Goal: Task Accomplishment & Management: Manage account settings

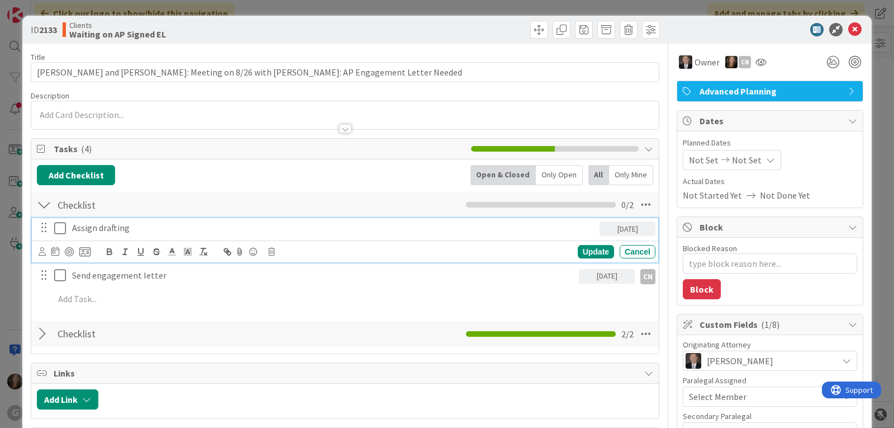
drag, startPoint x: 79, startPoint y: 228, endPoint x: 74, endPoint y: 234, distance: 7.9
click at [79, 228] on p "Assign drafting" at bounding box center [333, 227] width 523 height 13
click at [44, 254] on icon at bounding box center [42, 251] width 7 height 8
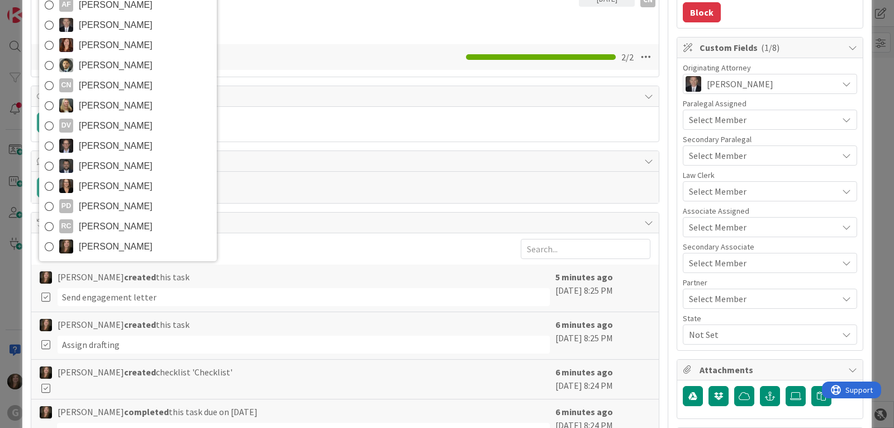
scroll to position [279, 0]
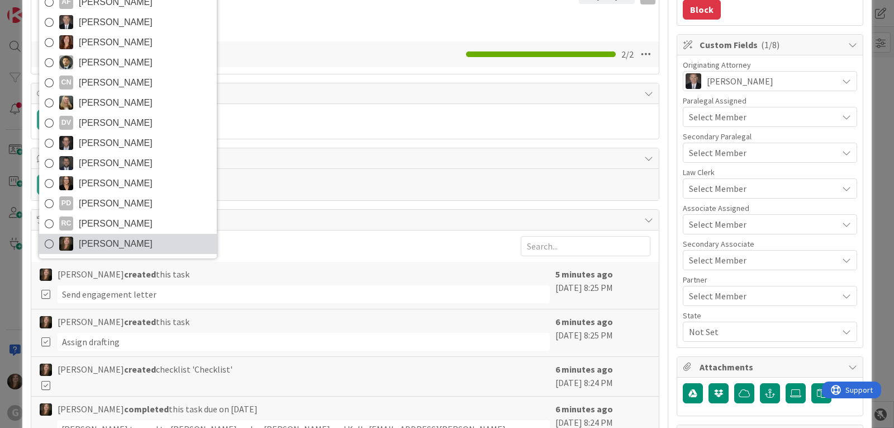
click at [110, 244] on span "[PERSON_NAME]" at bounding box center [116, 243] width 74 height 17
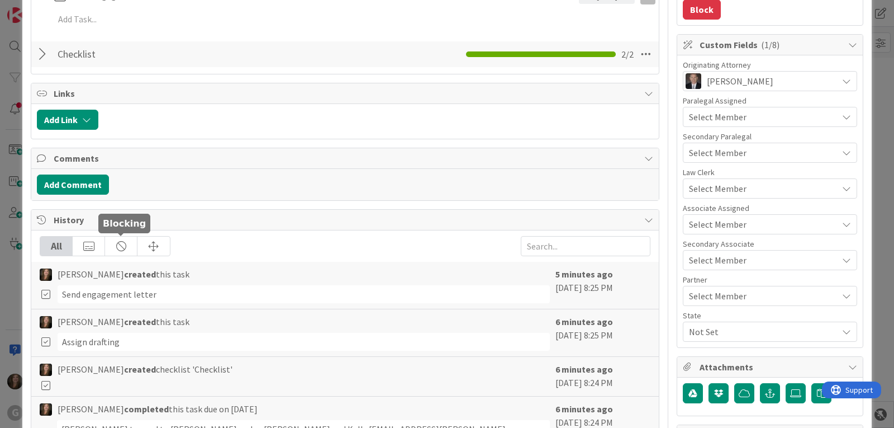
type textarea "x"
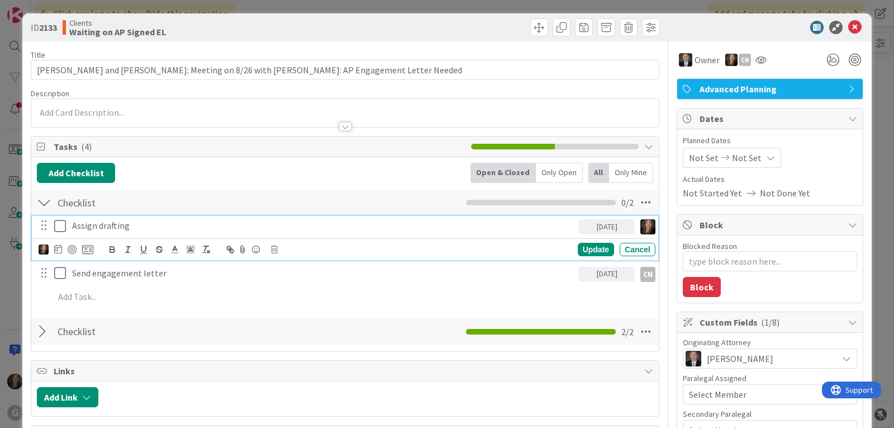
scroll to position [0, 0]
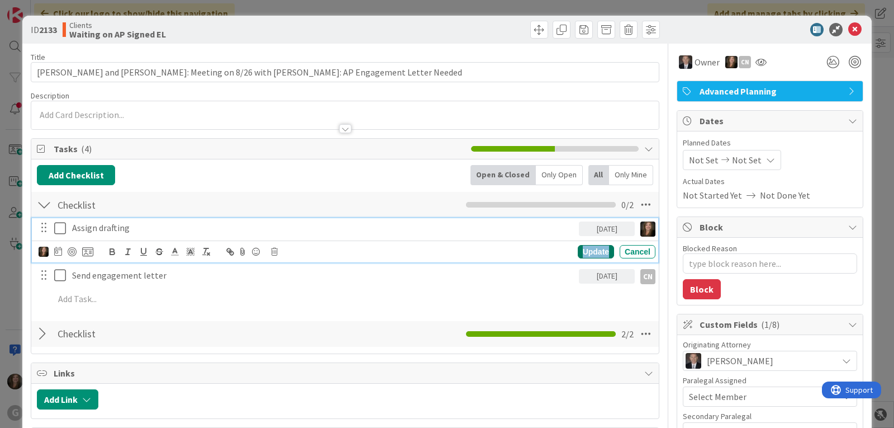
click at [587, 249] on div "Update" at bounding box center [596, 251] width 36 height 13
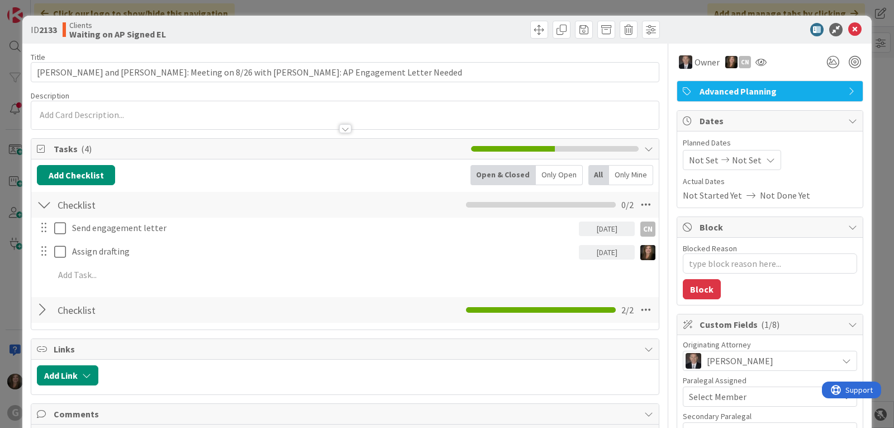
click at [689, 158] on span "Not Set" at bounding box center [704, 159] width 30 height 13
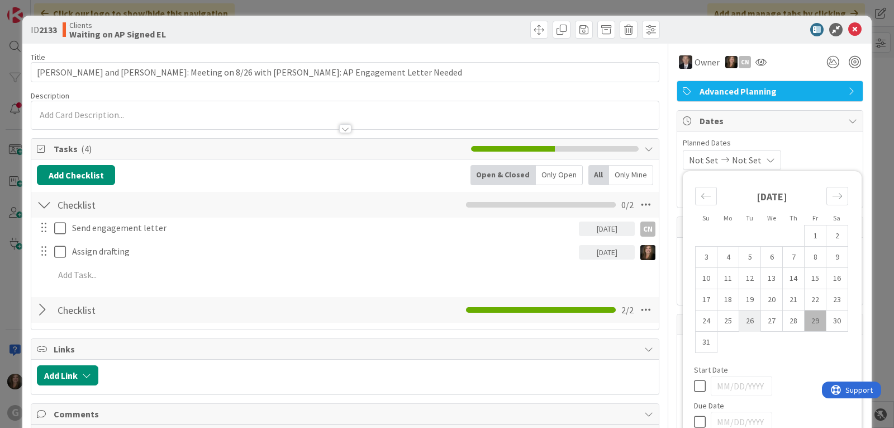
click at [742, 322] on td "26" at bounding box center [750, 320] width 22 height 21
type input "[DATE]"
click at [848, 32] on icon at bounding box center [854, 29] width 13 height 13
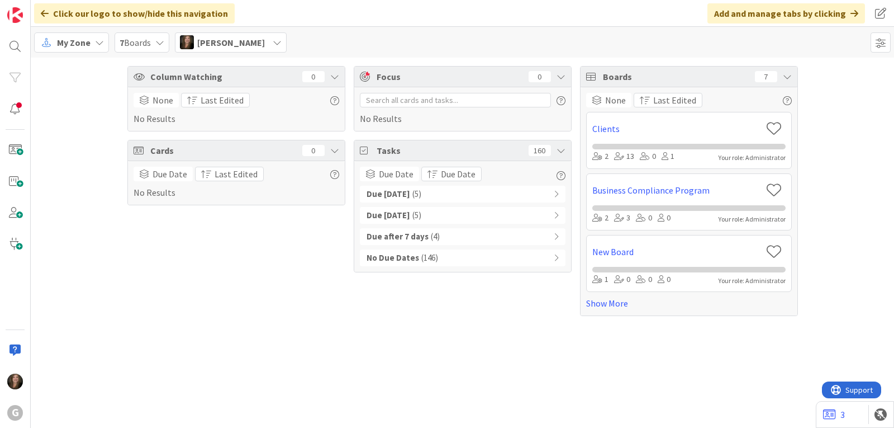
click at [403, 194] on b "Due [DATE]" at bounding box center [389, 194] width 44 height 13
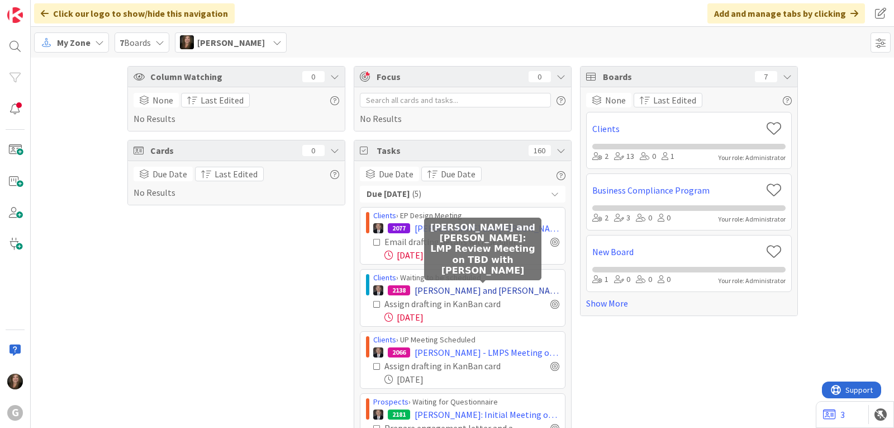
click at [452, 290] on span "[PERSON_NAME] and [PERSON_NAME]: LMP Review Meeting on TBD with [PERSON_NAME]" at bounding box center [487, 289] width 145 height 13
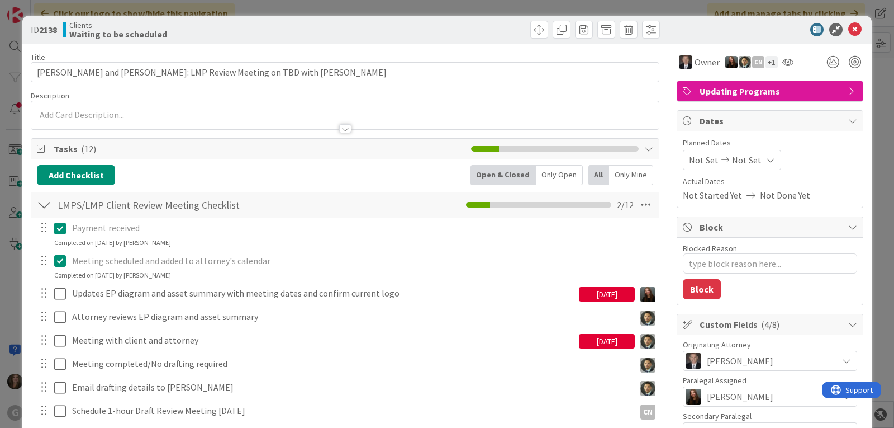
type textarea "x"
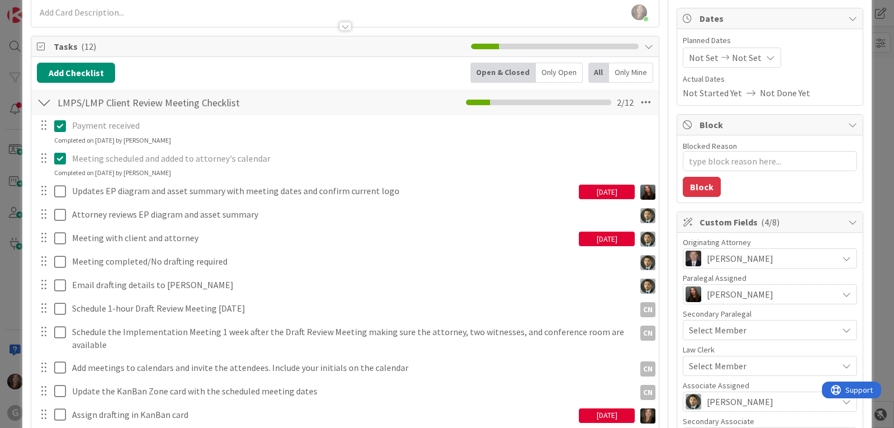
scroll to position [168, 0]
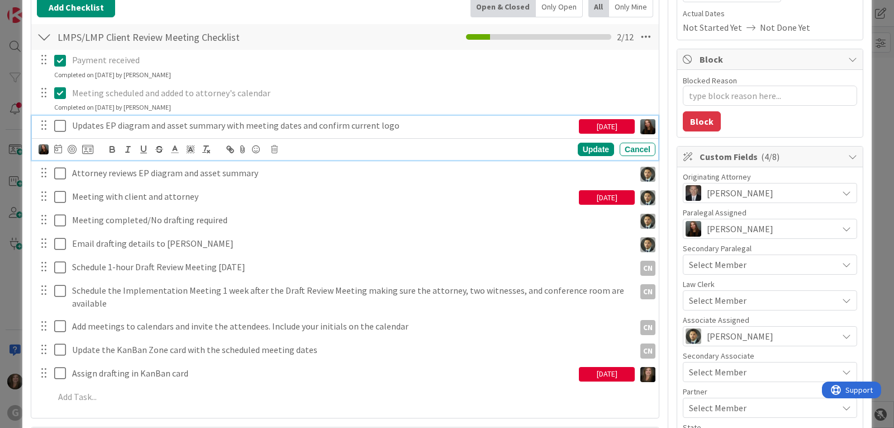
click at [326, 130] on p "Updates EP diagram and asset summary with meeting dates and confirm current logo" at bounding box center [323, 125] width 502 height 13
drag, startPoint x: 624, startPoint y: 125, endPoint x: 557, endPoint y: 125, distance: 67.1
click at [557, 125] on div "Updates EP diagram and asset summary with meeting dates and confirm current log…" at bounding box center [345, 126] width 619 height 20
click at [421, 128] on p "Updates EP diagram and asset summary with meeting dates and confirm current logo" at bounding box center [323, 125] width 502 height 13
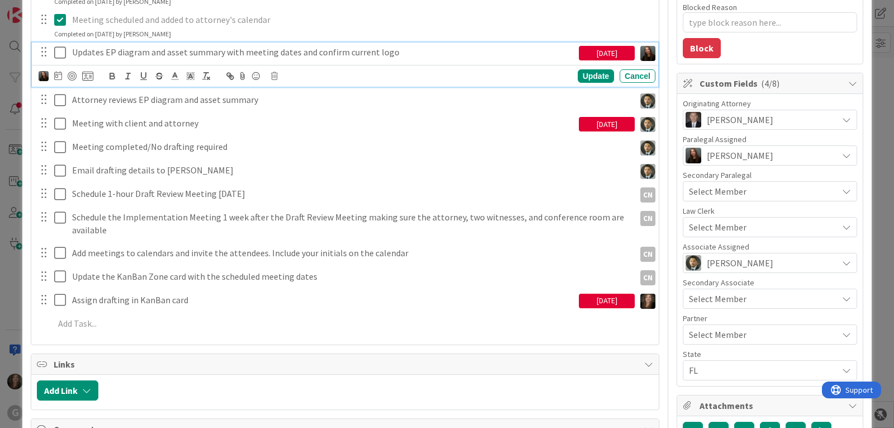
scroll to position [279, 0]
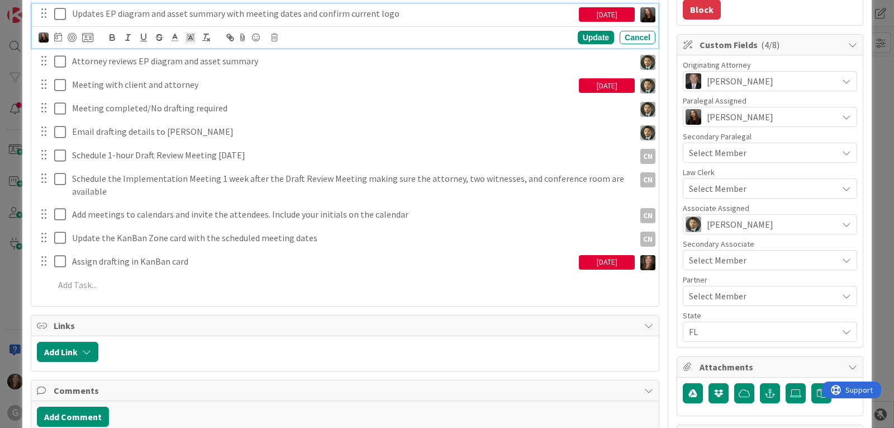
click at [585, 260] on div "[DATE]" at bounding box center [607, 262] width 56 height 15
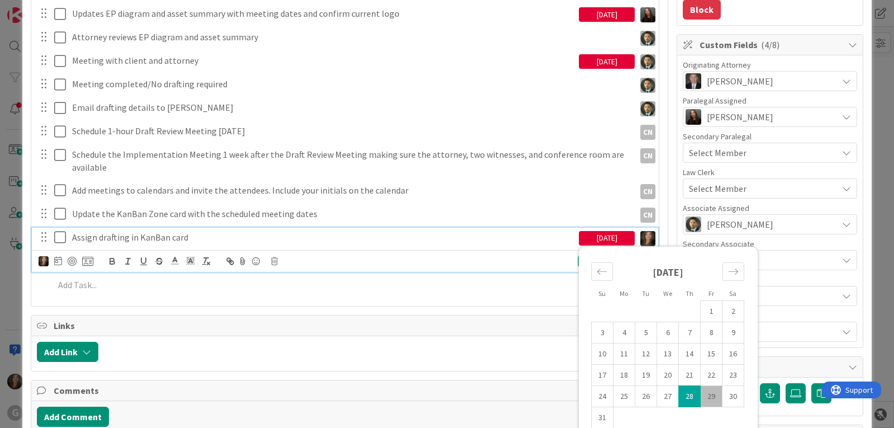
drag, startPoint x: 619, startPoint y: 240, endPoint x: 565, endPoint y: 234, distance: 54.6
click at [565, 234] on div "Assign drafting in [GEOGRAPHIC_DATA] card [DATE] Su Mo Tu We Th Fr Sa [DATE] 1 …" at bounding box center [345, 237] width 619 height 20
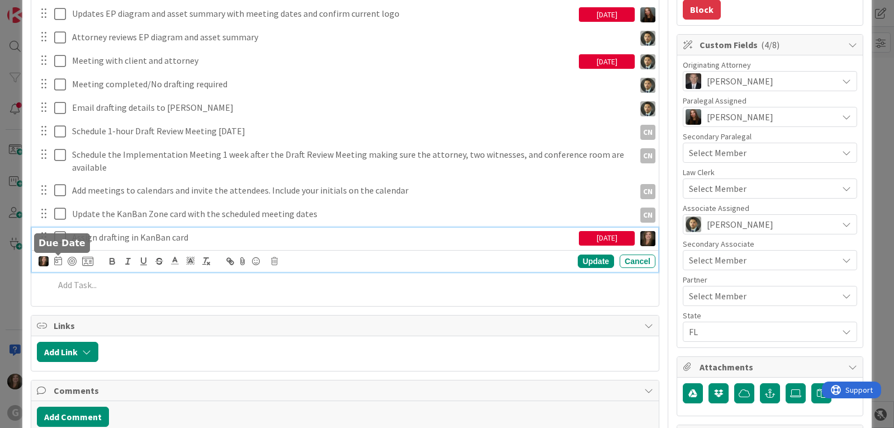
click at [56, 260] on icon at bounding box center [58, 260] width 8 height 9
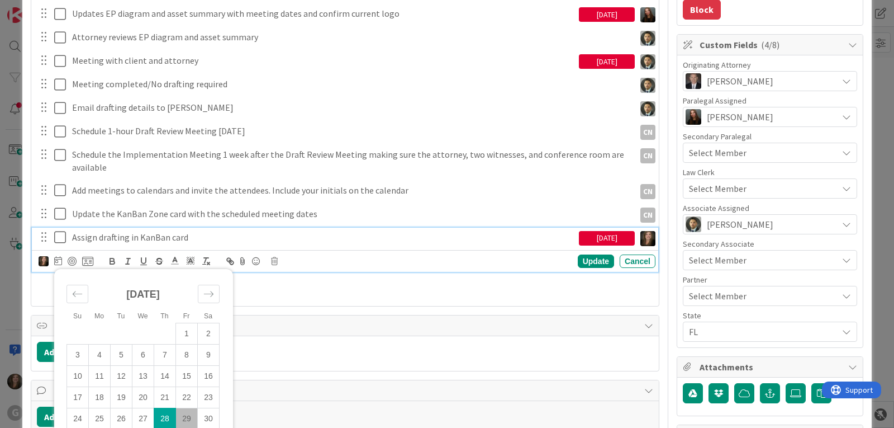
click at [474, 244] on div "Assign drafting in KanBan card" at bounding box center [323, 237] width 511 height 20
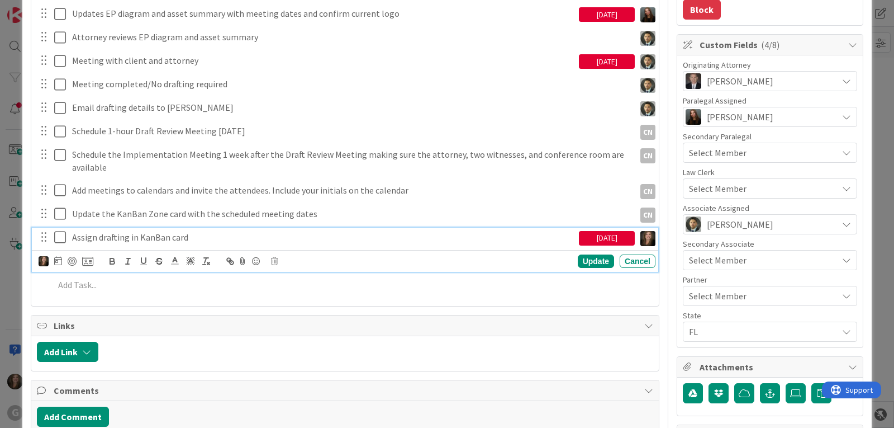
drag, startPoint x: 619, startPoint y: 237, endPoint x: 571, endPoint y: 237, distance: 48.6
click at [579, 237] on div "[DATE]" at bounding box center [607, 238] width 56 height 15
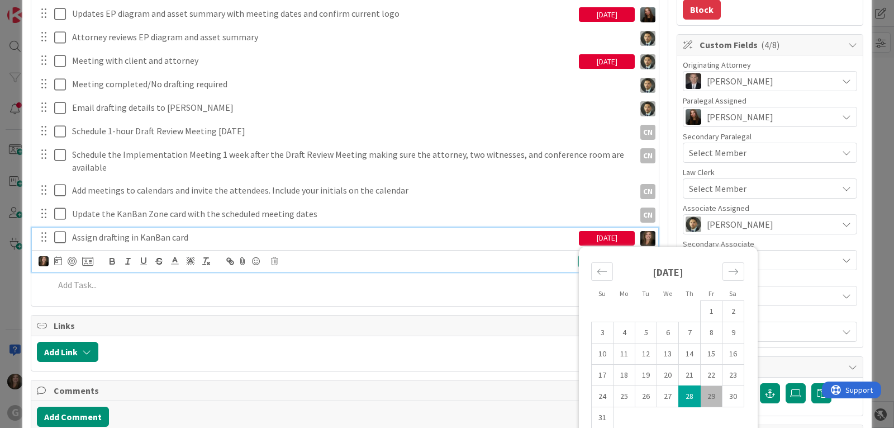
click at [513, 238] on p "Assign drafting in KanBan card" at bounding box center [323, 237] width 502 height 13
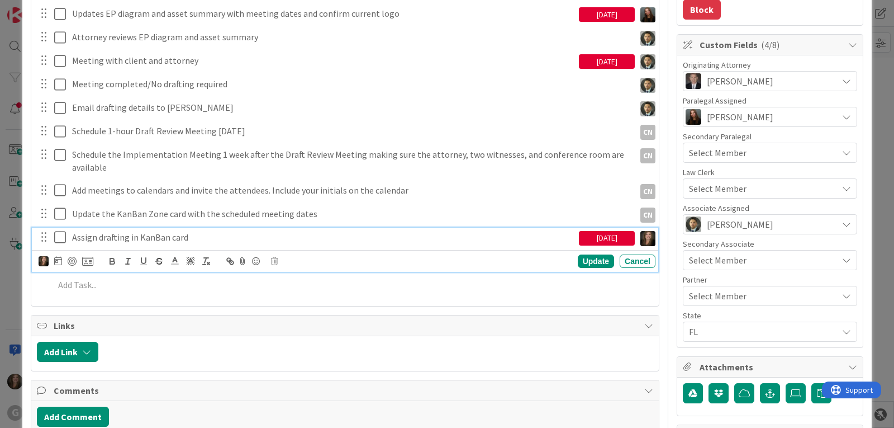
drag, startPoint x: 620, startPoint y: 239, endPoint x: 582, endPoint y: 240, distance: 38.0
click at [582, 240] on div "[DATE]" at bounding box center [607, 238] width 56 height 15
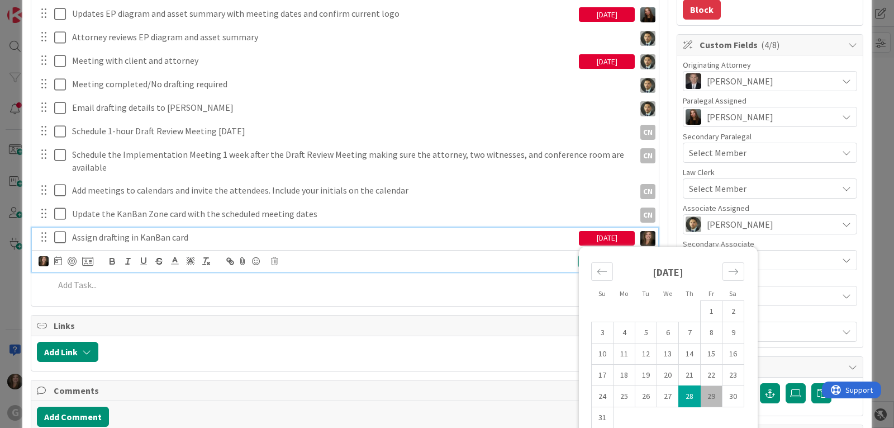
click at [605, 61] on div "[DATE]" at bounding box center [607, 61] width 56 height 15
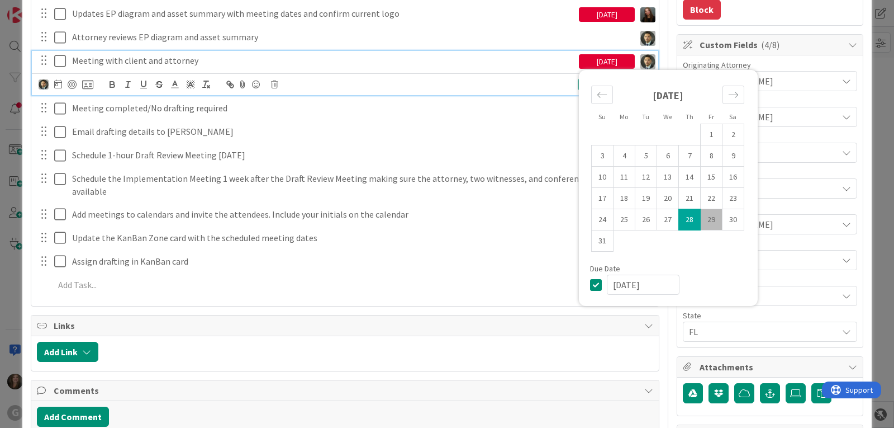
drag, startPoint x: 619, startPoint y: 58, endPoint x: 562, endPoint y: 60, distance: 57.6
click at [564, 60] on div "Meeting with client and attorney [DATE] Su Mo Tu We Th Fr Sa [DATE] 1 2 3 4 5 6…" at bounding box center [345, 61] width 619 height 20
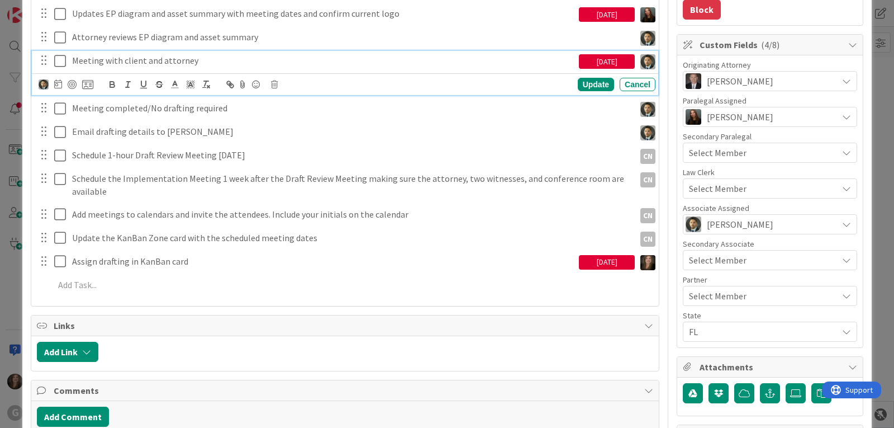
scroll to position [0, 0]
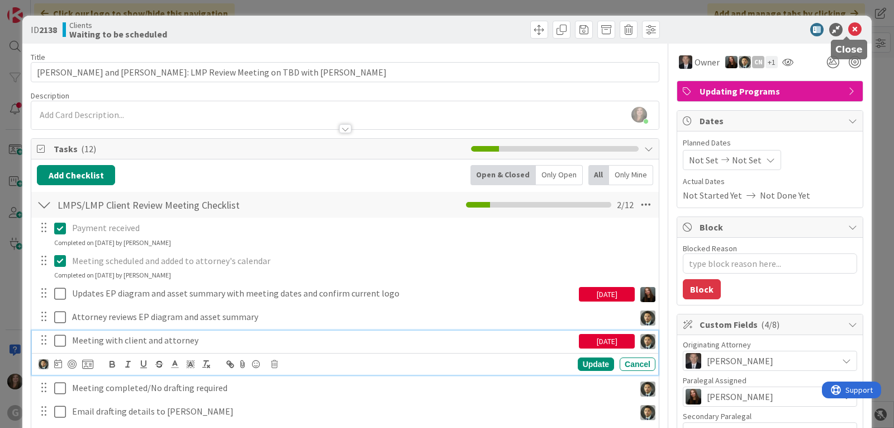
click at [848, 29] on icon at bounding box center [854, 29] width 13 height 13
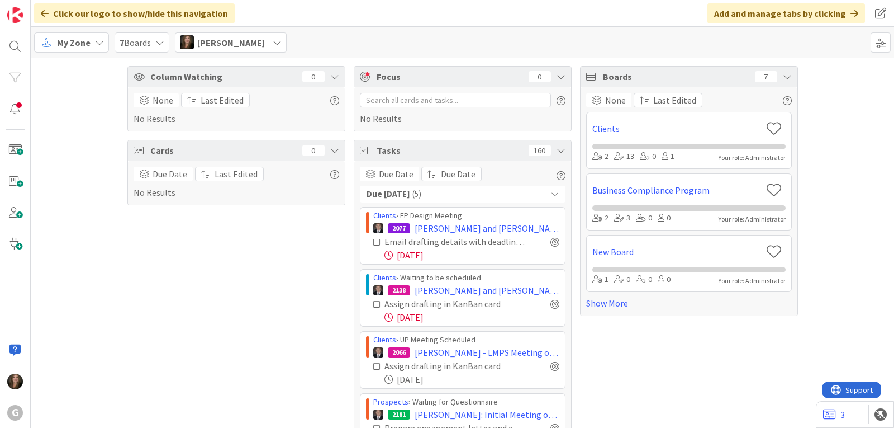
click at [83, 40] on span "My Zone" at bounding box center [74, 42] width 34 height 13
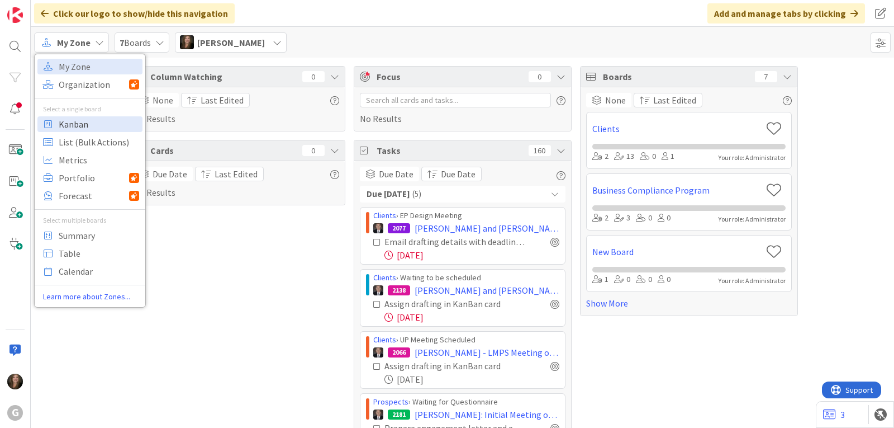
click at [74, 122] on span "Kanban" at bounding box center [99, 124] width 80 height 17
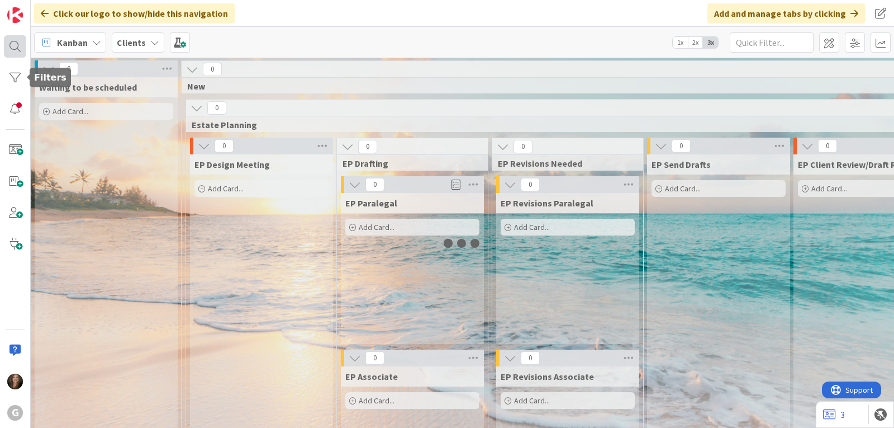
click at [17, 49] on div at bounding box center [15, 46] width 22 height 22
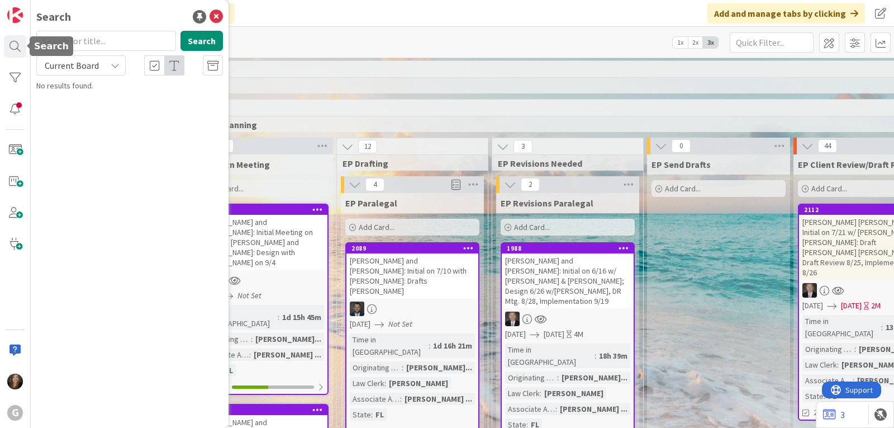
click at [79, 41] on input "text" at bounding box center [106, 41] width 140 height 20
type input "torp"
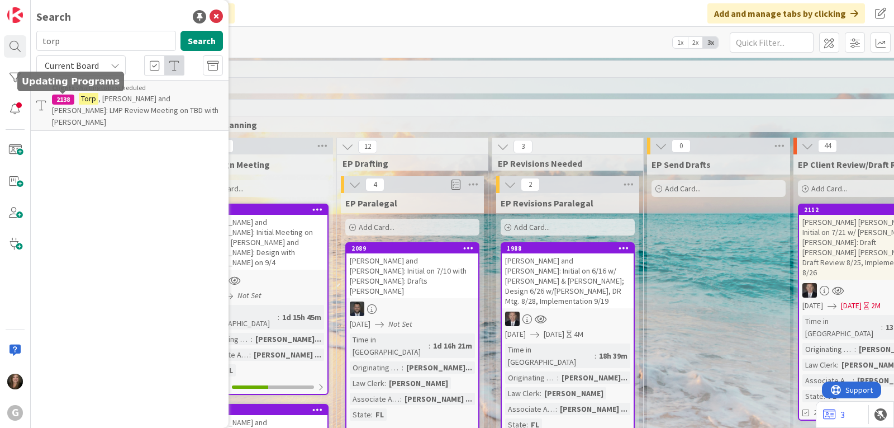
click at [70, 103] on div "2138" at bounding box center [63, 99] width 22 height 10
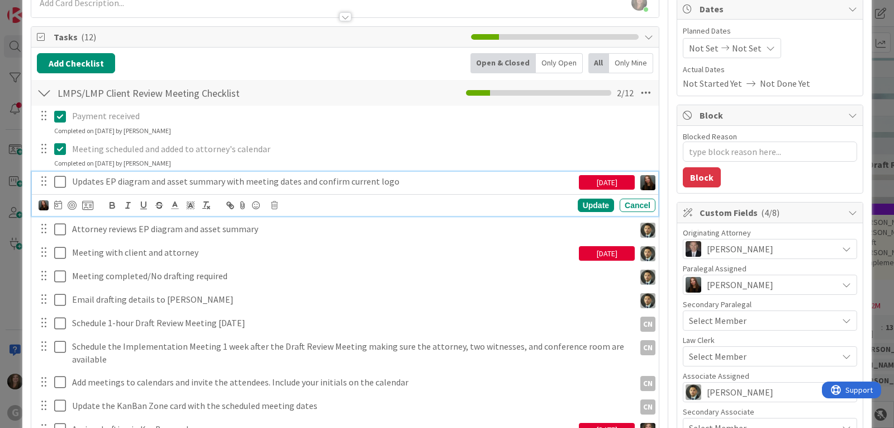
drag, startPoint x: 623, startPoint y: 183, endPoint x: 568, endPoint y: 181, distance: 54.8
click at [568, 181] on div "Updates EP diagram and asset summary with meeting dates and confirm current log…" at bounding box center [345, 182] width 619 height 20
click at [630, 203] on div "Cancel" at bounding box center [638, 204] width 36 height 13
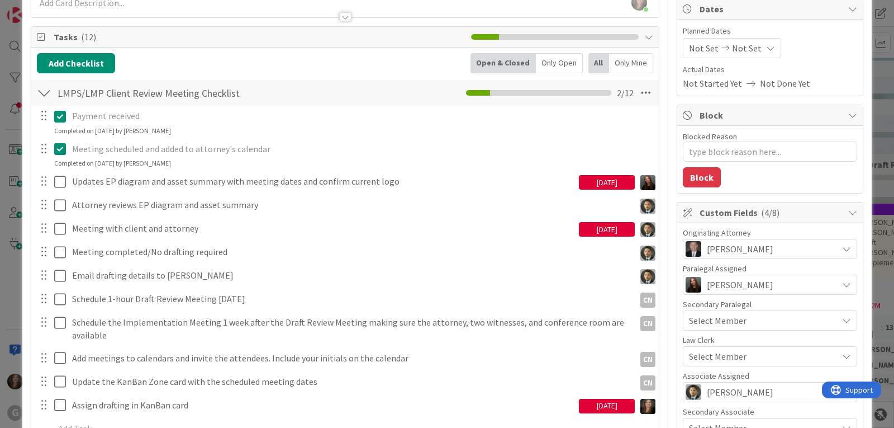
drag, startPoint x: 619, startPoint y: 179, endPoint x: 578, endPoint y: 179, distance: 41.4
click at [579, 179] on div "[DATE]" at bounding box center [607, 182] width 56 height 15
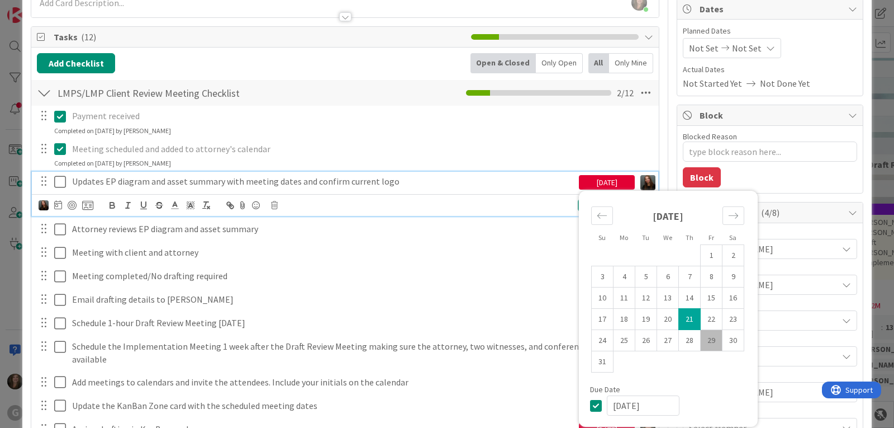
click at [481, 185] on p "Updates EP diagram and asset summary with meeting dates and confirm current logo" at bounding box center [323, 181] width 502 height 13
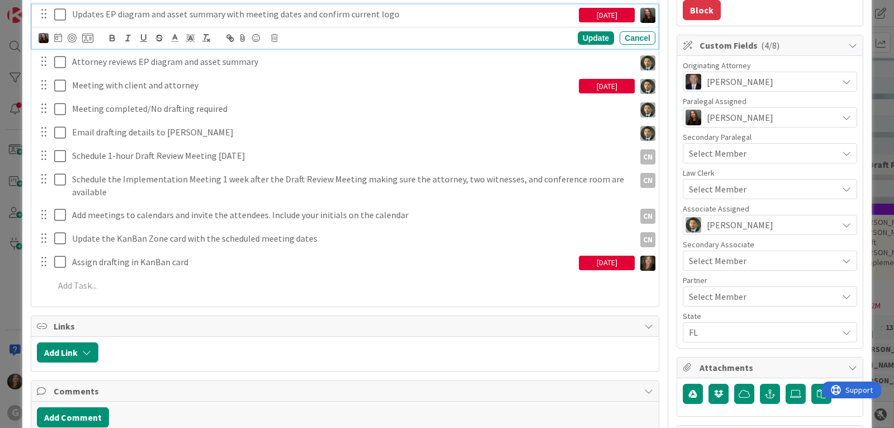
scroll to position [279, 0]
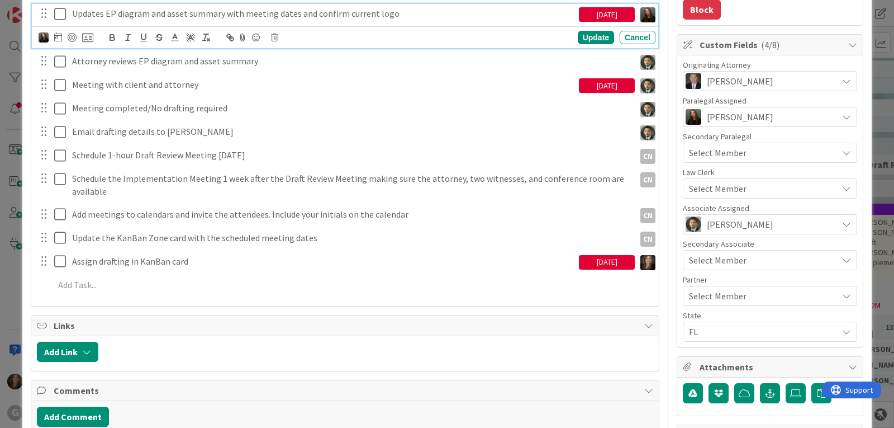
click at [609, 260] on div "[DATE]" at bounding box center [607, 262] width 56 height 15
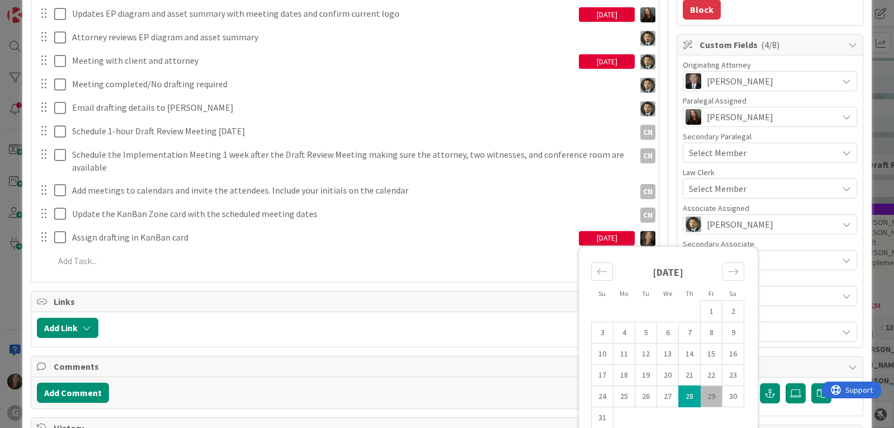
type textarea "x"
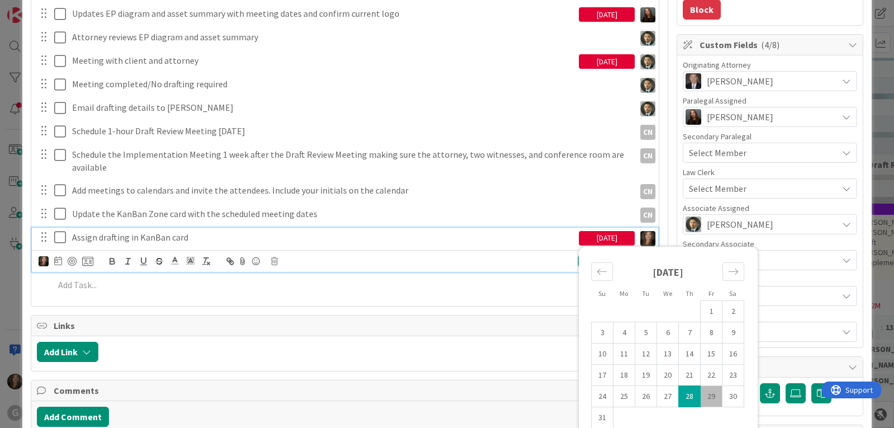
drag, startPoint x: 625, startPoint y: 238, endPoint x: 556, endPoint y: 238, distance: 68.8
click at [556, 238] on div "Assign drafting in [GEOGRAPHIC_DATA] card [DATE] Su Mo Tu We Th Fr Sa [DATE] 1 …" at bounding box center [345, 237] width 619 height 20
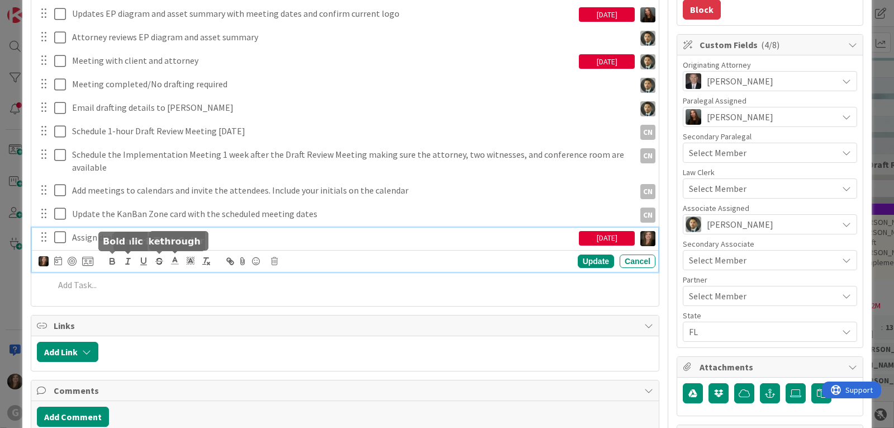
click at [56, 260] on icon at bounding box center [58, 260] width 8 height 9
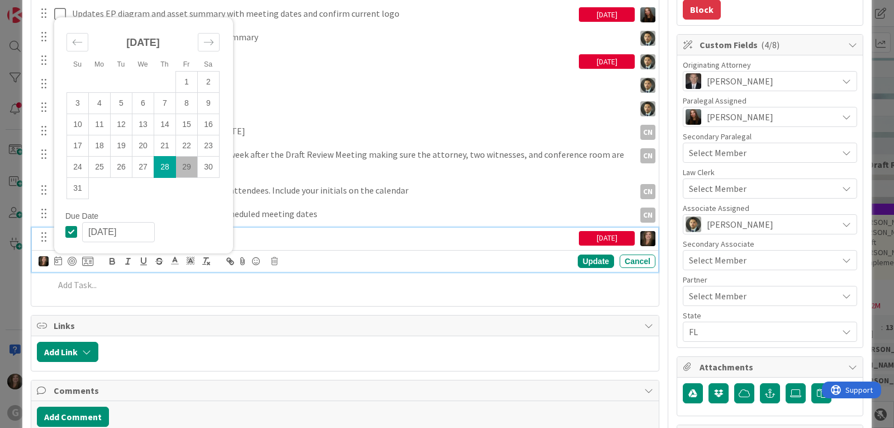
scroll to position [391, 0]
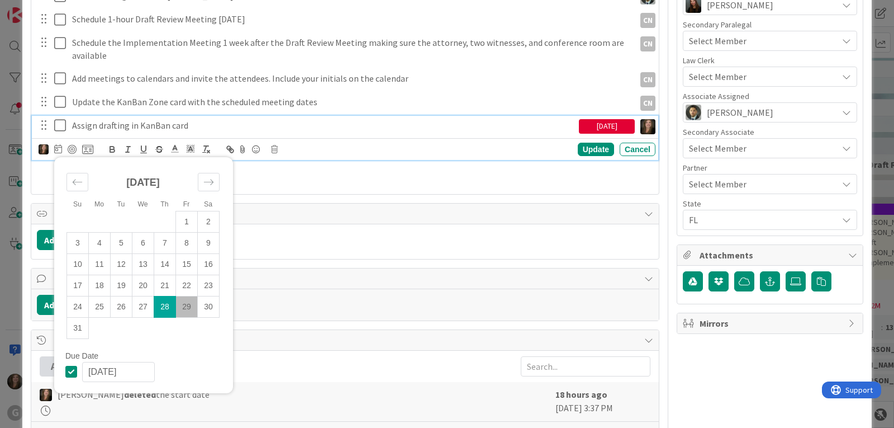
drag, startPoint x: 135, startPoint y: 371, endPoint x: 54, endPoint y: 366, distance: 81.2
click at [54, 366] on div "Su Mo Tu We Th Fr Sa [DATE] 1 2 3 4 5 6 7 8 9 10 11 12 13 14 15 16 17 18 19 20 …" at bounding box center [143, 275] width 179 height 236
click at [582, 148] on div "Update" at bounding box center [596, 149] width 36 height 13
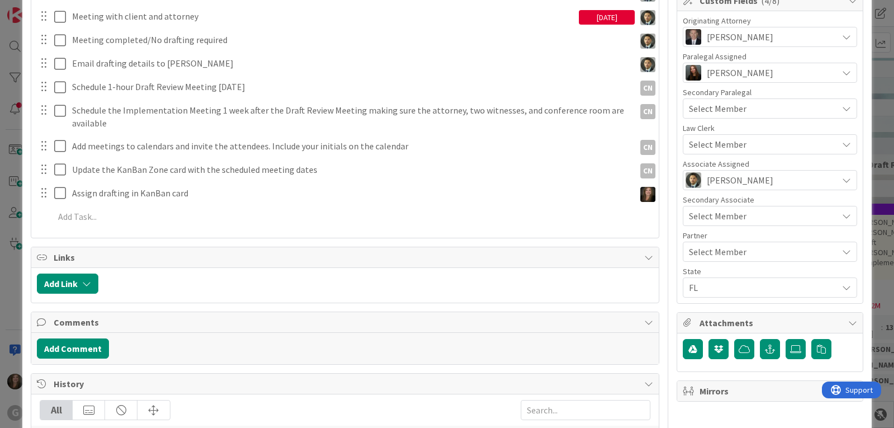
scroll to position [224, 0]
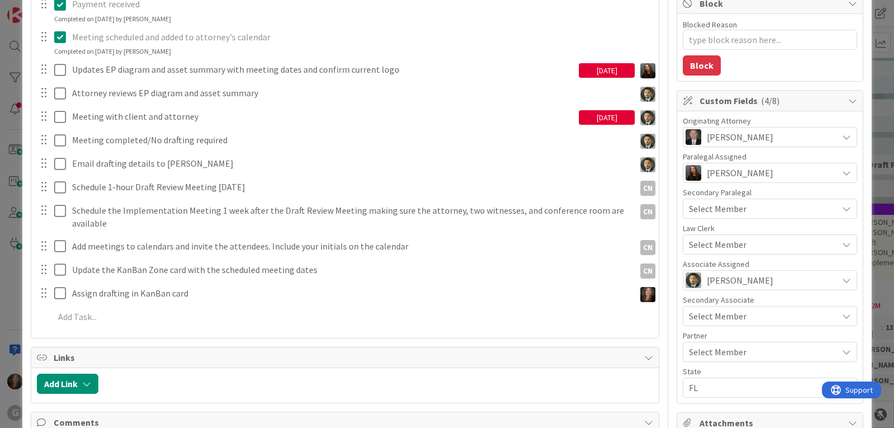
click at [591, 118] on div "[DATE]" at bounding box center [607, 117] width 56 height 15
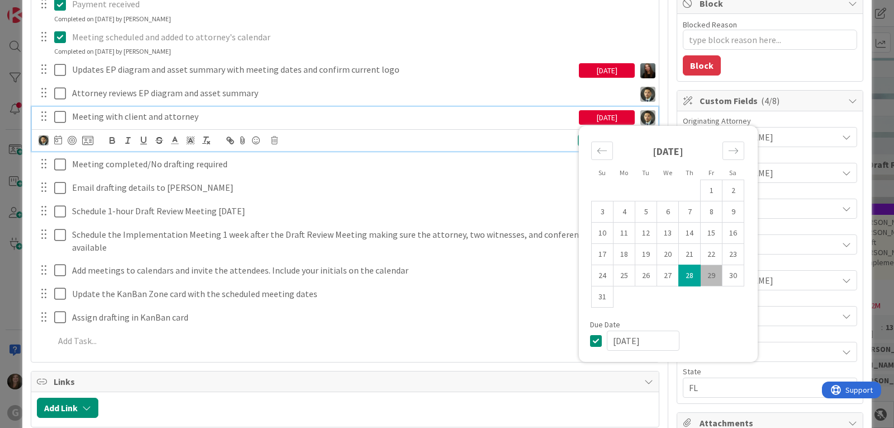
drag, startPoint x: 652, startPoint y: 339, endPoint x: 594, endPoint y: 333, distance: 57.9
click at [596, 334] on div "[DATE]" at bounding box center [668, 340] width 157 height 20
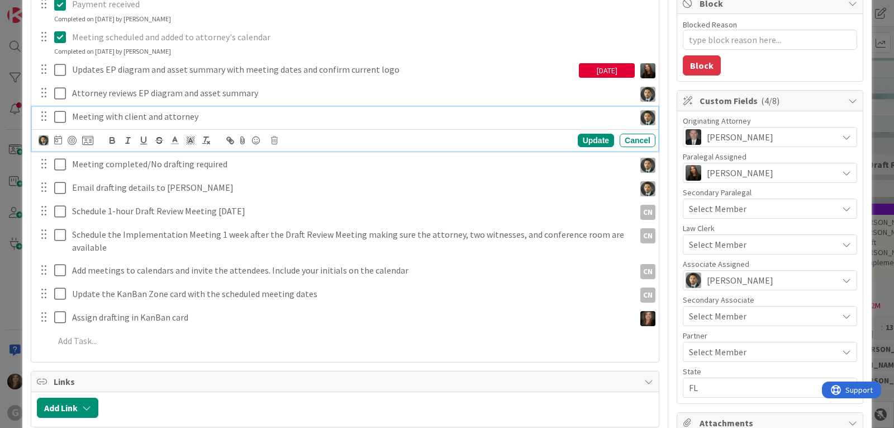
click at [614, 70] on div "[DATE]" at bounding box center [607, 70] width 56 height 15
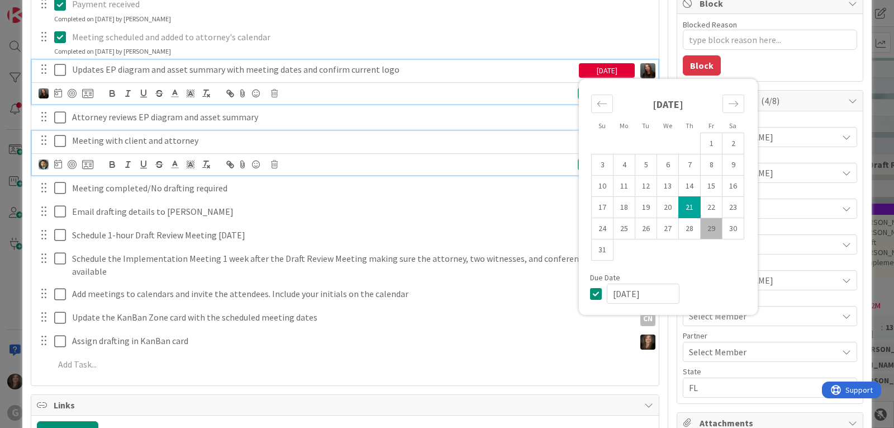
drag, startPoint x: 656, startPoint y: 298, endPoint x: 607, endPoint y: 294, distance: 48.8
click at [607, 294] on input "[DATE]" at bounding box center [643, 293] width 73 height 20
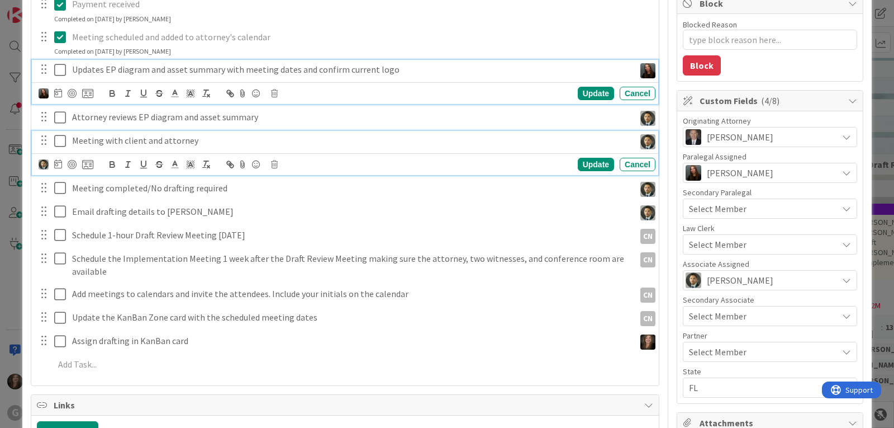
type textarea "x"
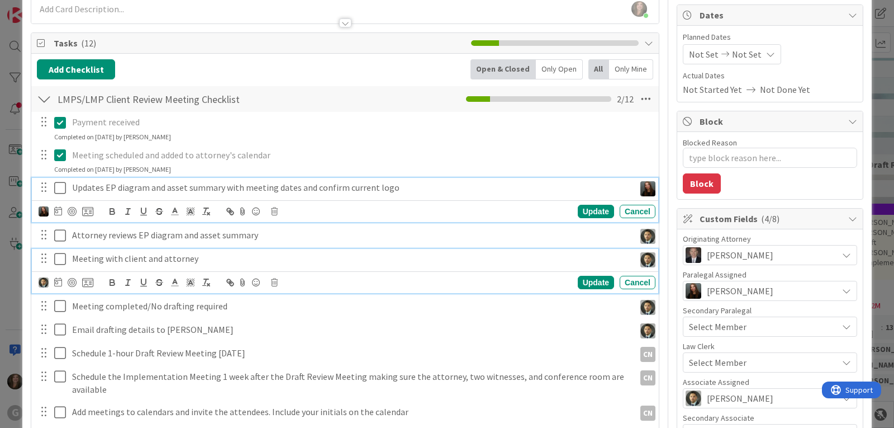
scroll to position [0, 0]
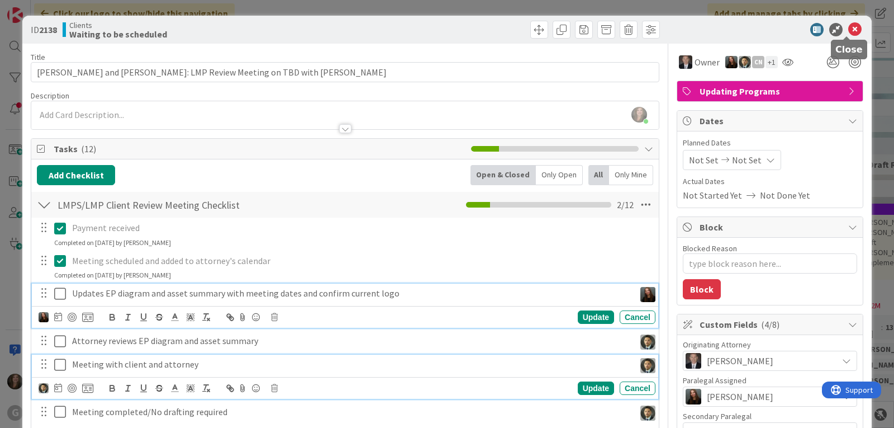
click at [848, 30] on icon at bounding box center [854, 29] width 13 height 13
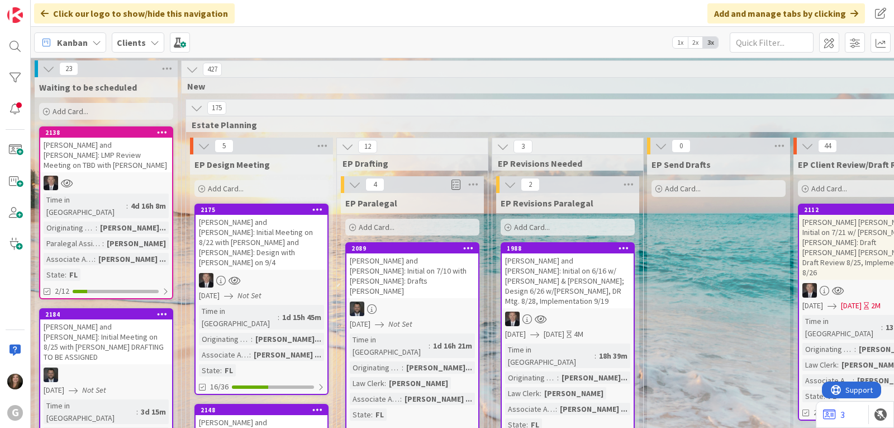
click at [93, 41] on icon at bounding box center [96, 42] width 9 height 9
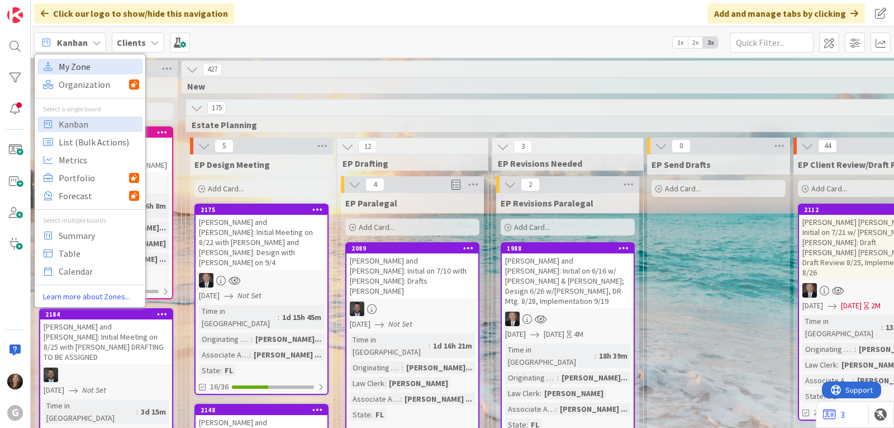
click at [85, 61] on span "My Zone" at bounding box center [99, 66] width 80 height 17
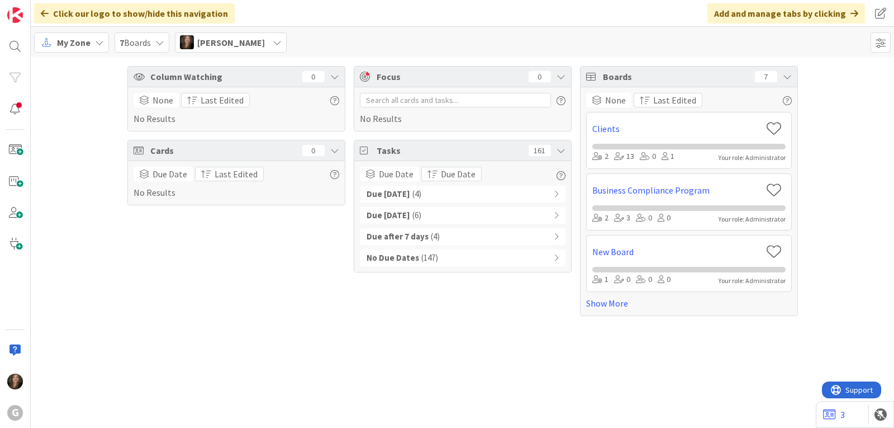
click at [440, 193] on div "Due [DATE] ( 4 )" at bounding box center [463, 194] width 206 height 17
